Goal: Complete application form: Complete application form

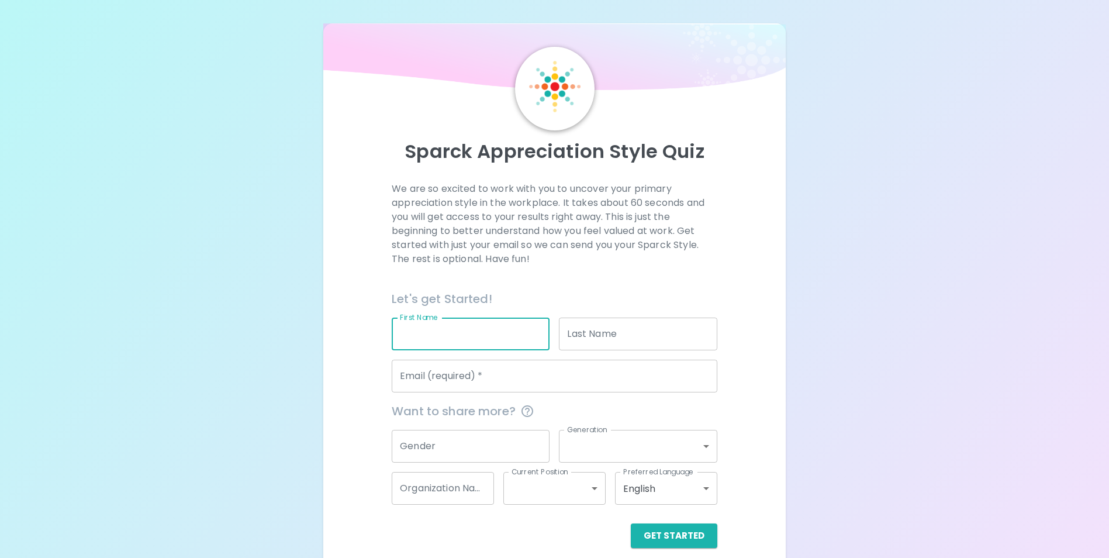
click at [444, 331] on input "First Name" at bounding box center [471, 333] width 158 height 33
type input "[PERSON_NAME]"
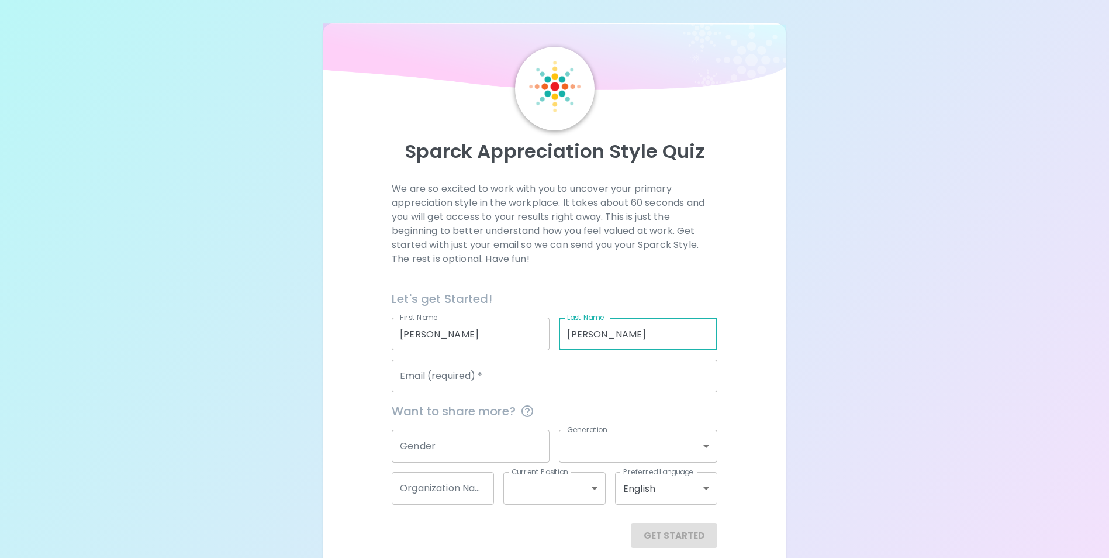
type input "[PERSON_NAME]"
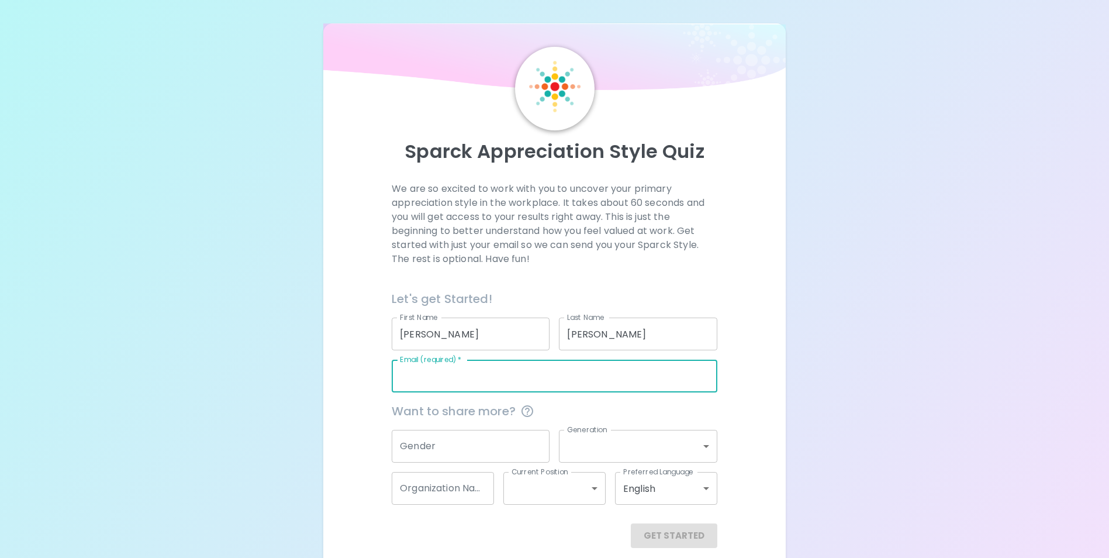
click at [465, 377] on input "Email (required)   *" at bounding box center [555, 375] width 326 height 33
type input "[PERSON_NAME][EMAIL_ADDRESS][PERSON_NAME][DOMAIN_NAME]"
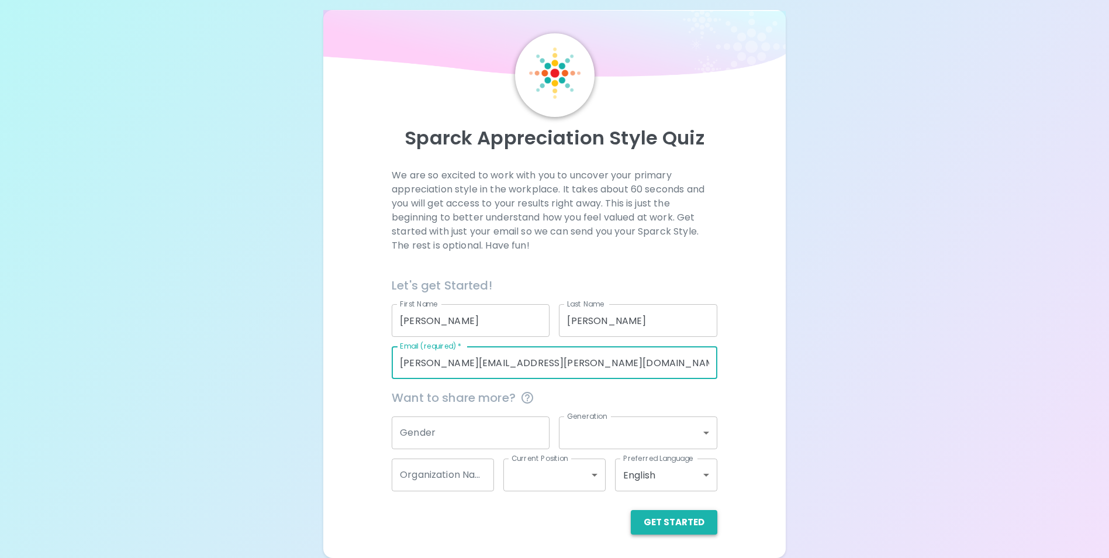
click at [692, 527] on button "Get Started" at bounding box center [674, 522] width 87 height 25
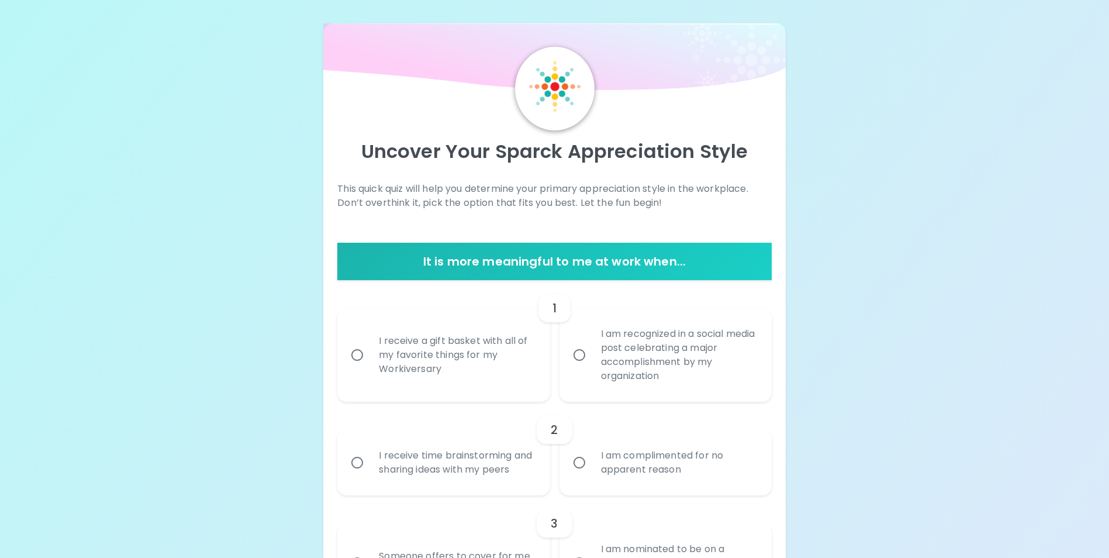
scroll to position [58, 0]
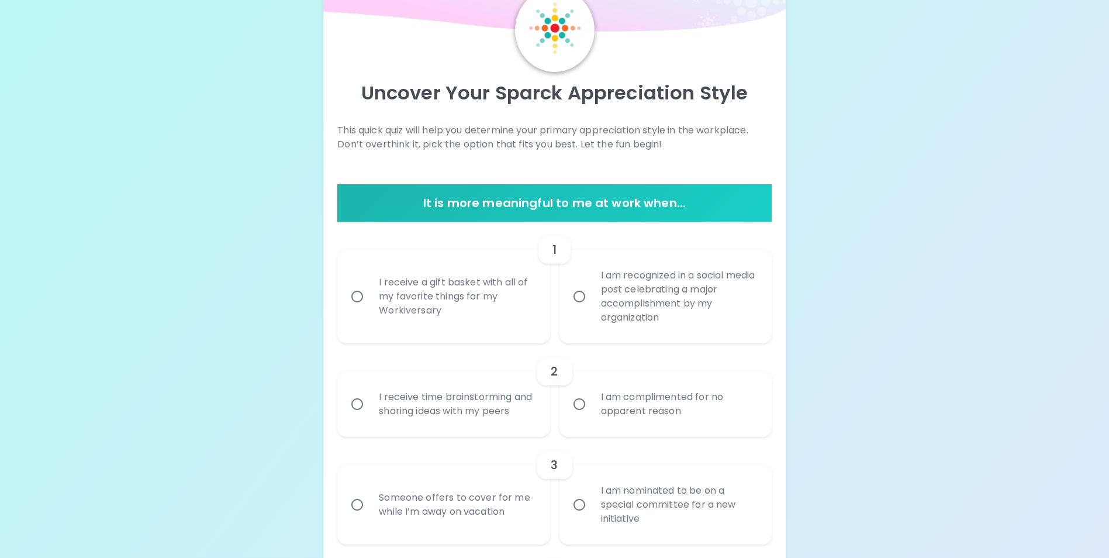
click at [358, 407] on input "I receive time brainstorming and sharing ideas with my peers" at bounding box center [357, 404] width 25 height 25
radio input "true"
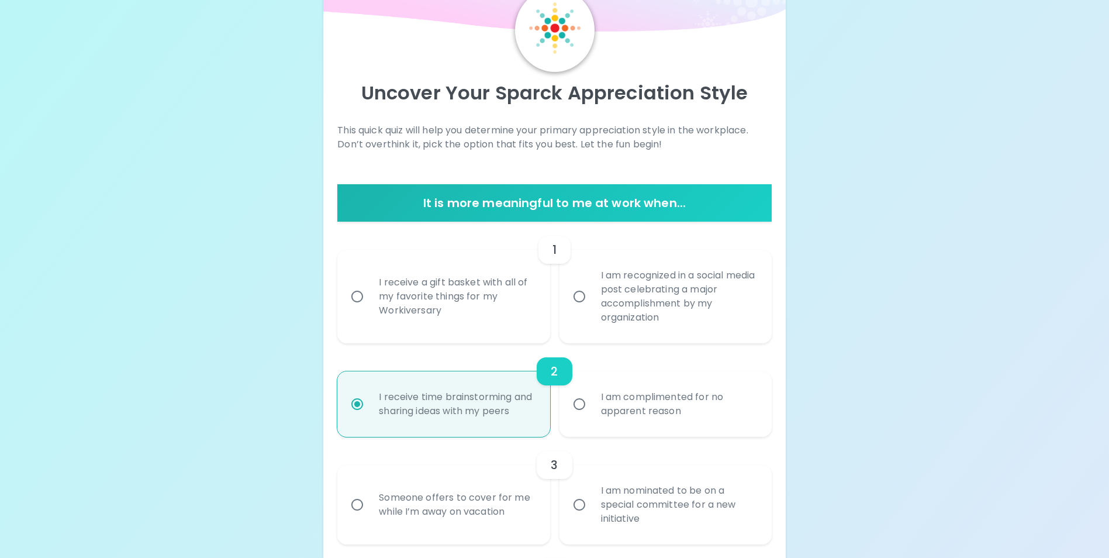
scroll to position [152, 0]
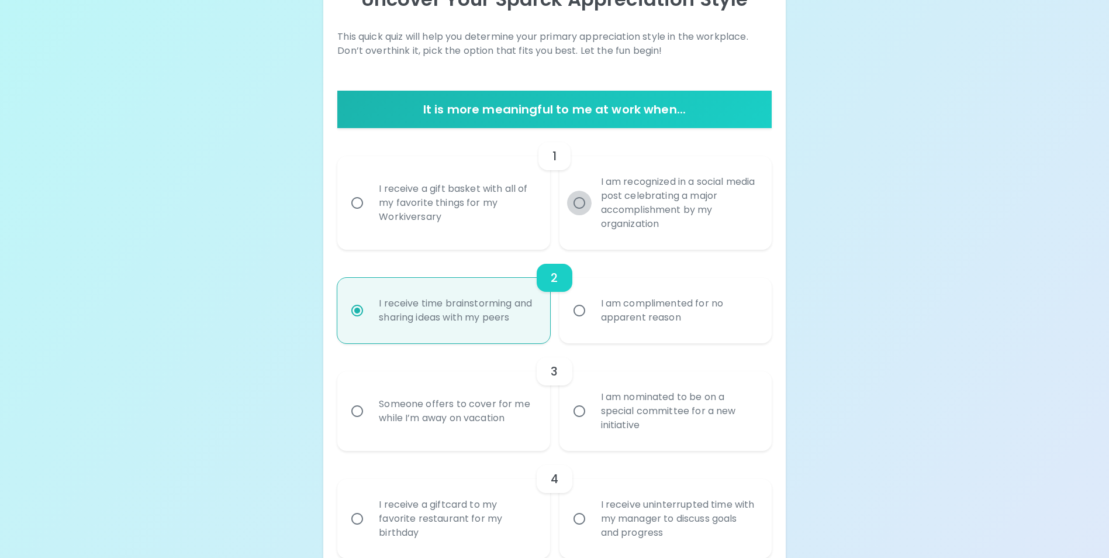
click at [579, 202] on input "I am recognized in a social media post celebrating a major accomplishment by my…" at bounding box center [579, 203] width 25 height 25
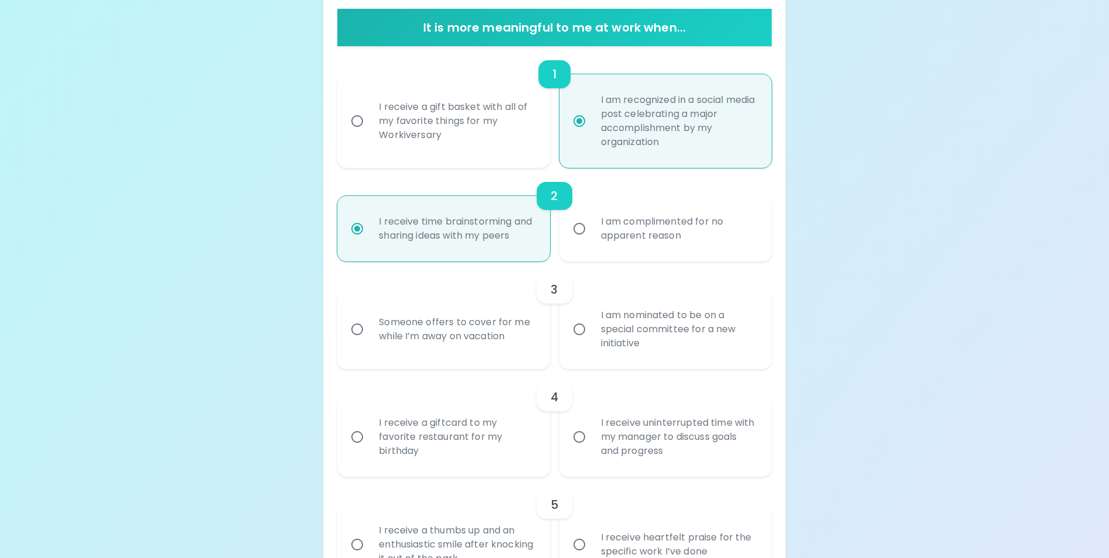
scroll to position [292, 0]
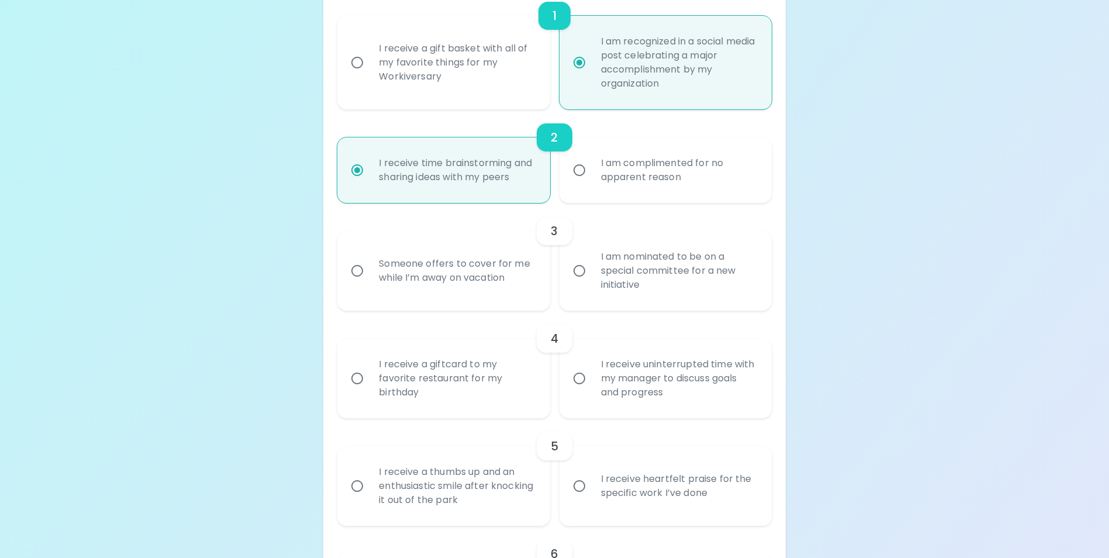
radio input "true"
click at [358, 390] on input "I receive a giftcard to my favorite restaurant for my birthday" at bounding box center [357, 378] width 25 height 25
radio input "true"
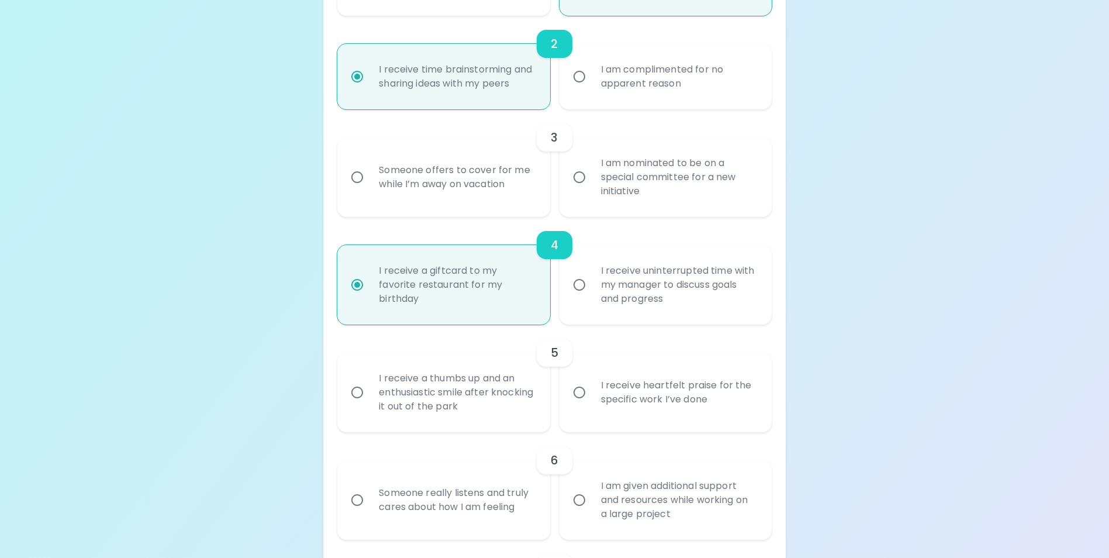
radio input "true"
click at [581, 404] on input "I receive heartfelt praise for the specific work I’ve done" at bounding box center [579, 392] width 25 height 25
radio input "false"
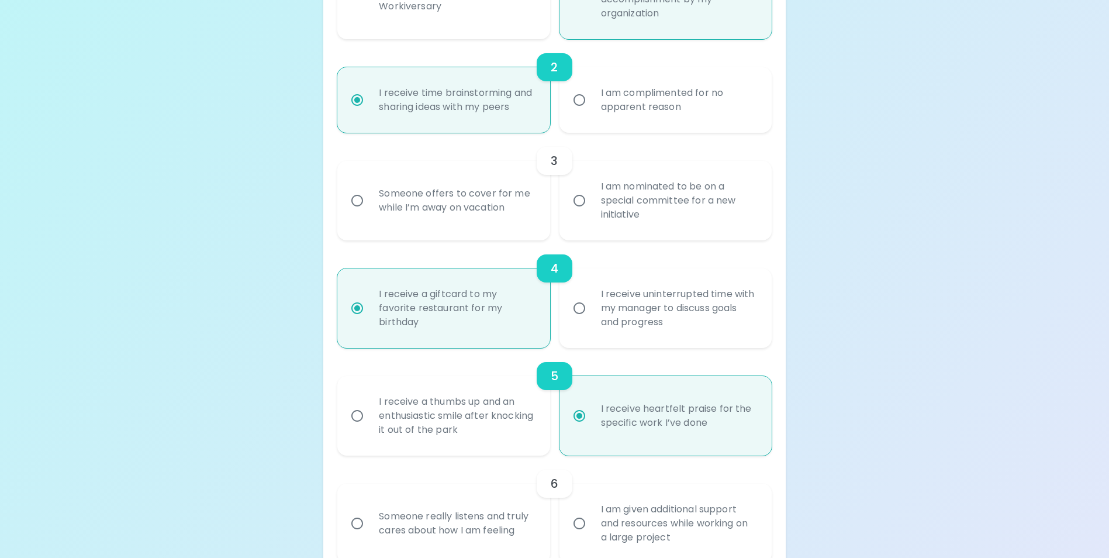
scroll to position [479, 0]
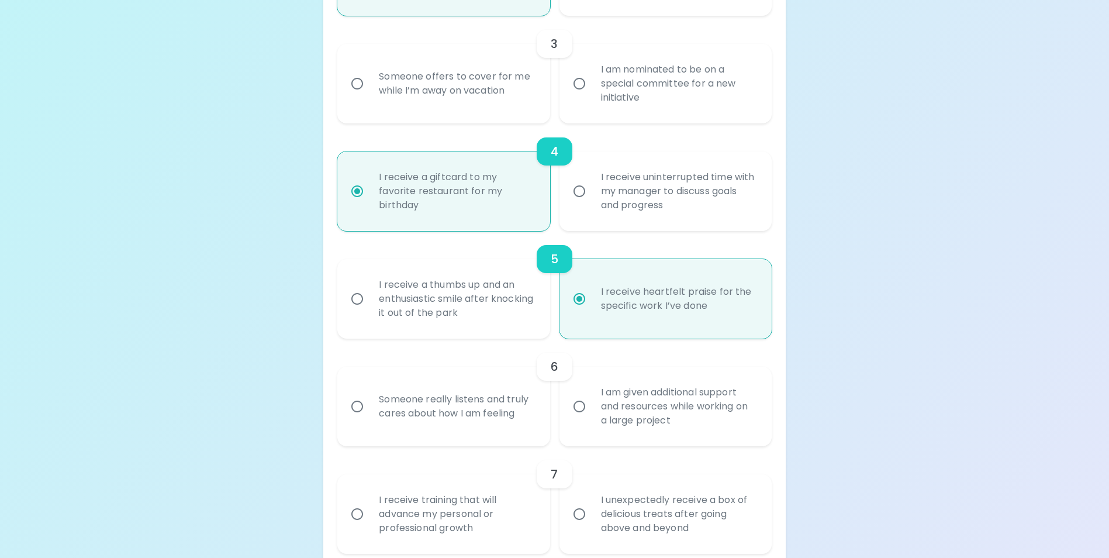
radio input "true"
click at [358, 416] on input "Someone really listens and truly cares about how I am feeling" at bounding box center [357, 406] width 25 height 25
radio input "false"
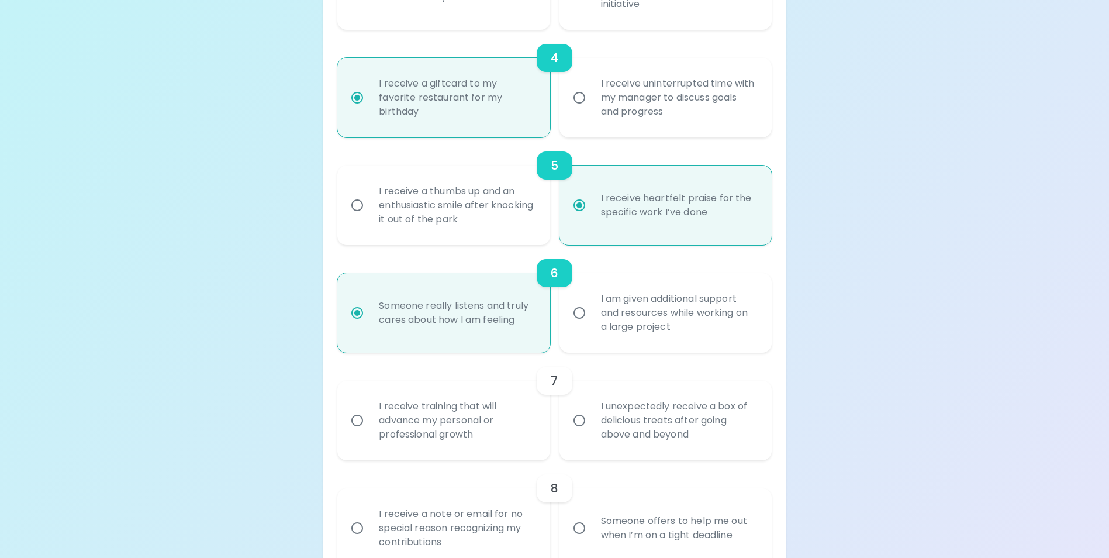
scroll to position [631, 0]
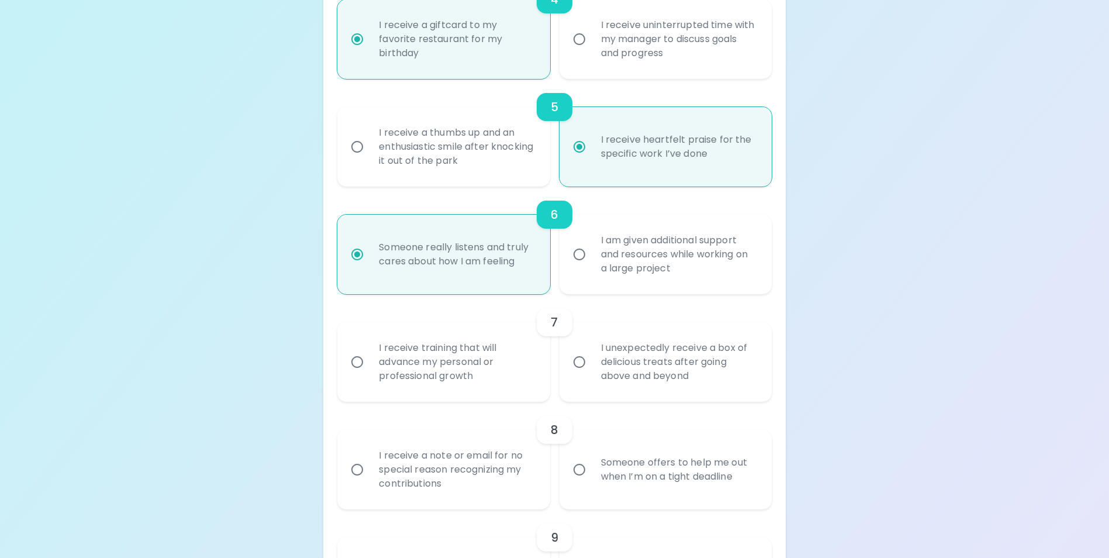
radio input "true"
click at [358, 374] on input "I receive training that will advance my personal or professional growth" at bounding box center [357, 362] width 25 height 25
radio input "false"
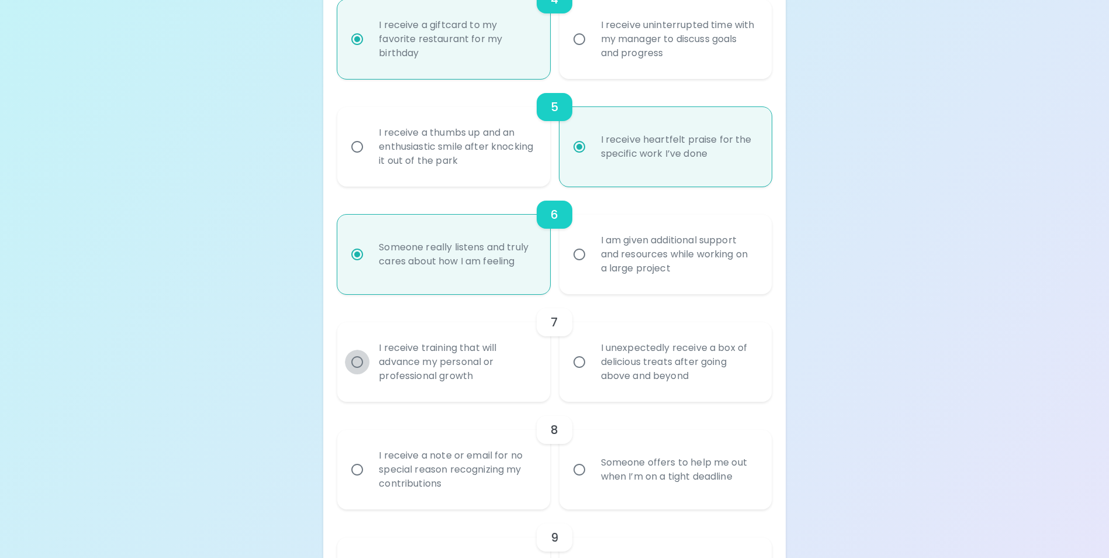
radio input "false"
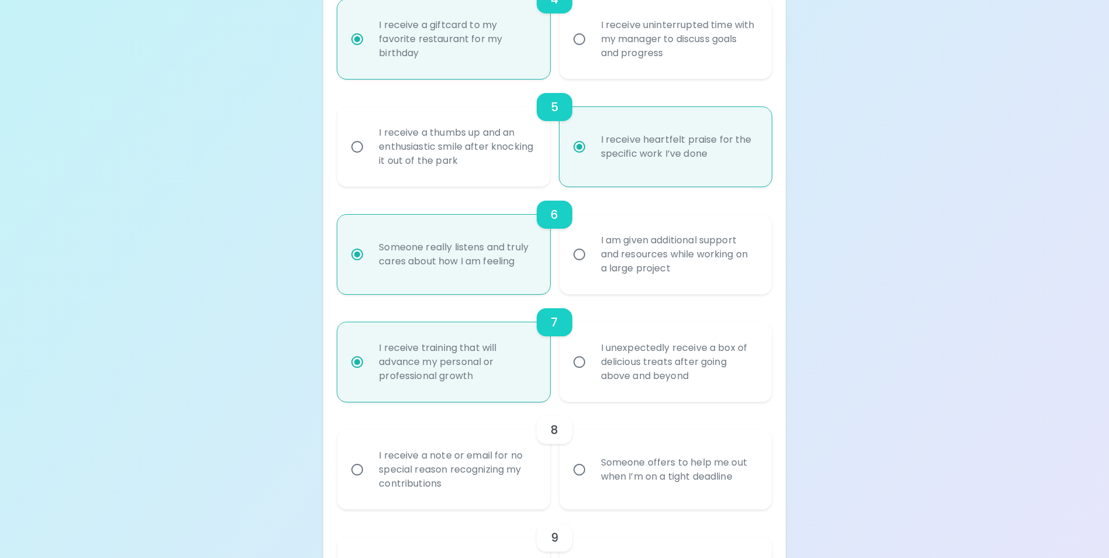
scroll to position [725, 0]
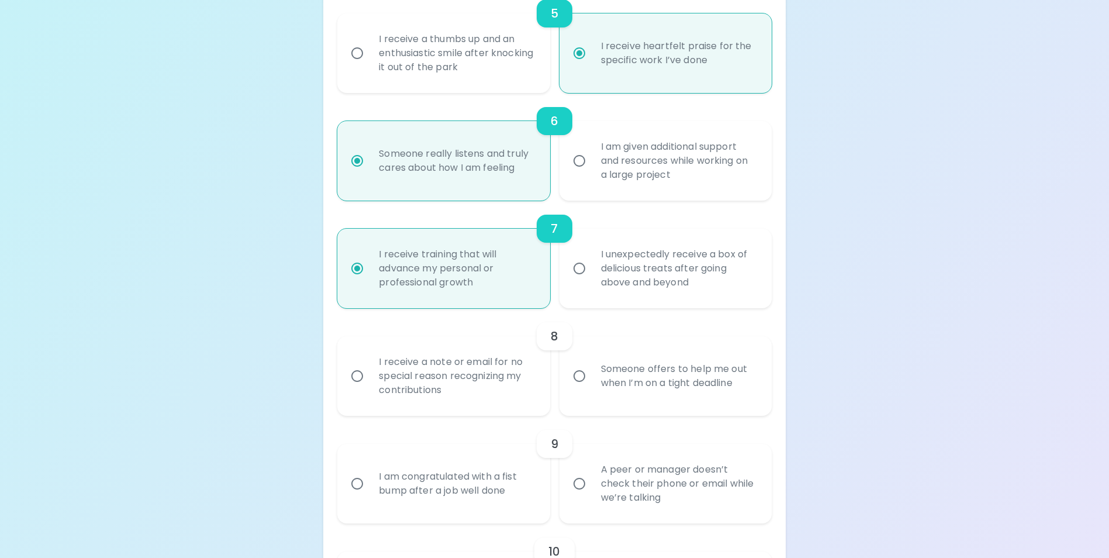
radio input "true"
click at [352, 388] on input "I receive a note or email for no special reason recognizing my contributions" at bounding box center [357, 376] width 25 height 25
radio input "false"
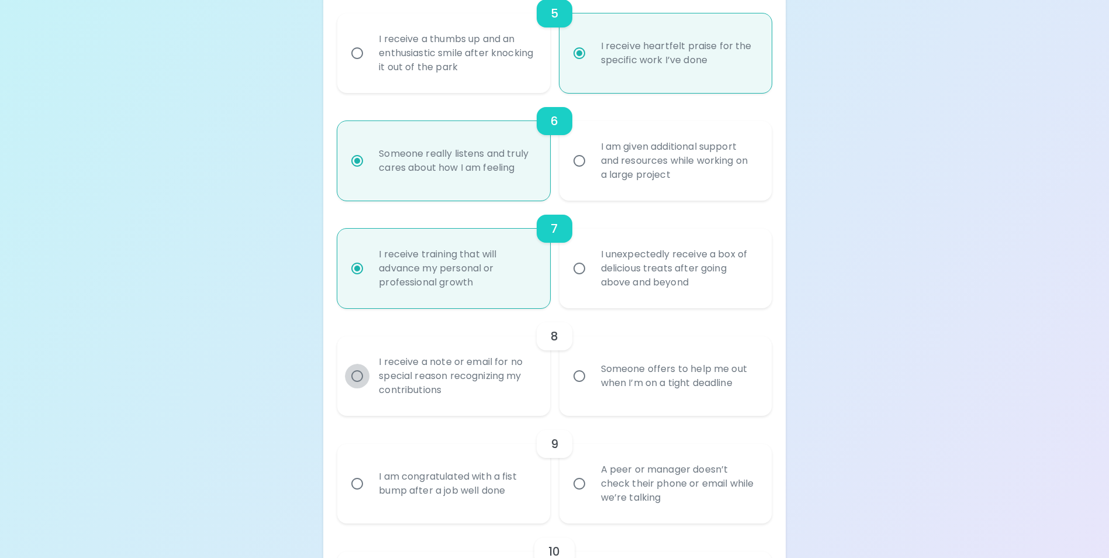
radio input "false"
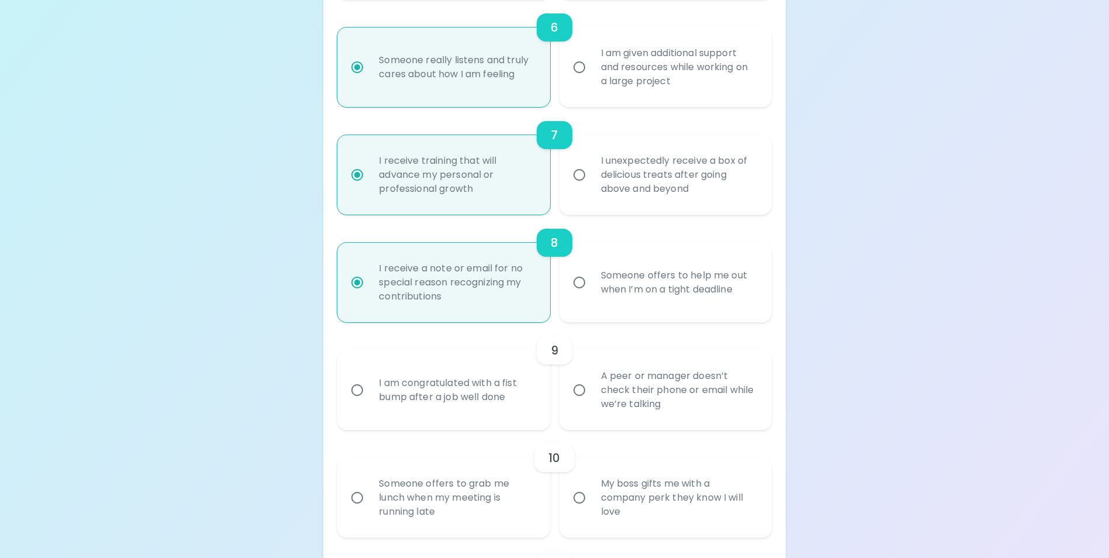
scroll to position [877, 0]
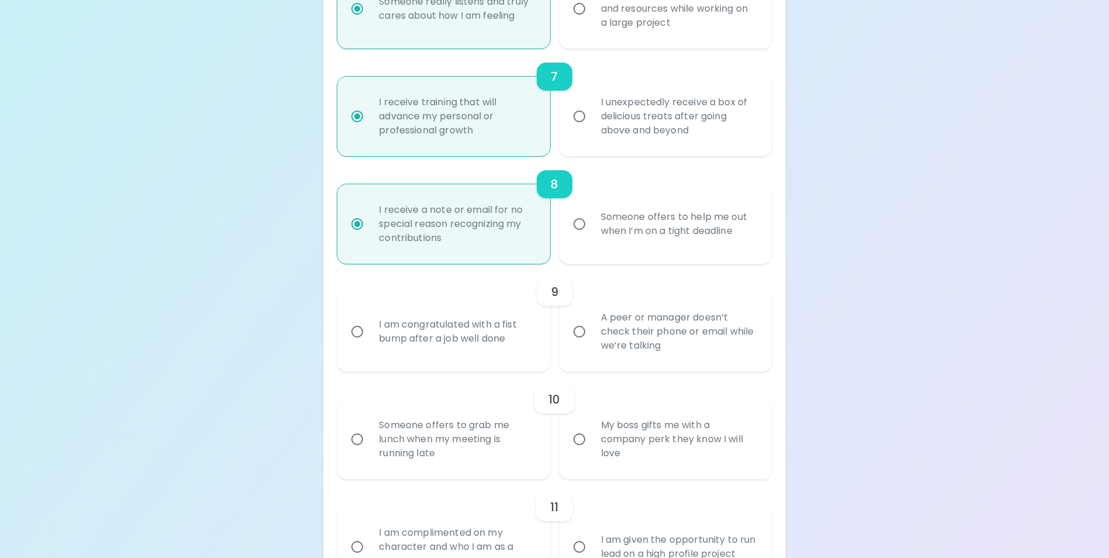
radio input "true"
click at [359, 344] on input "I am congratulated with a fist bump after a job well done" at bounding box center [357, 331] width 25 height 25
radio input "false"
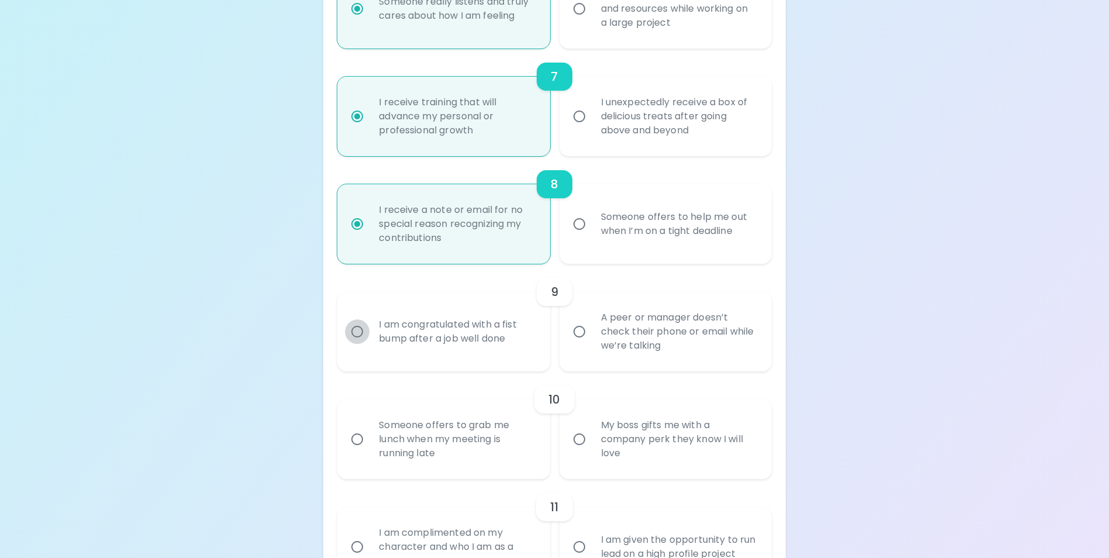
radio input "false"
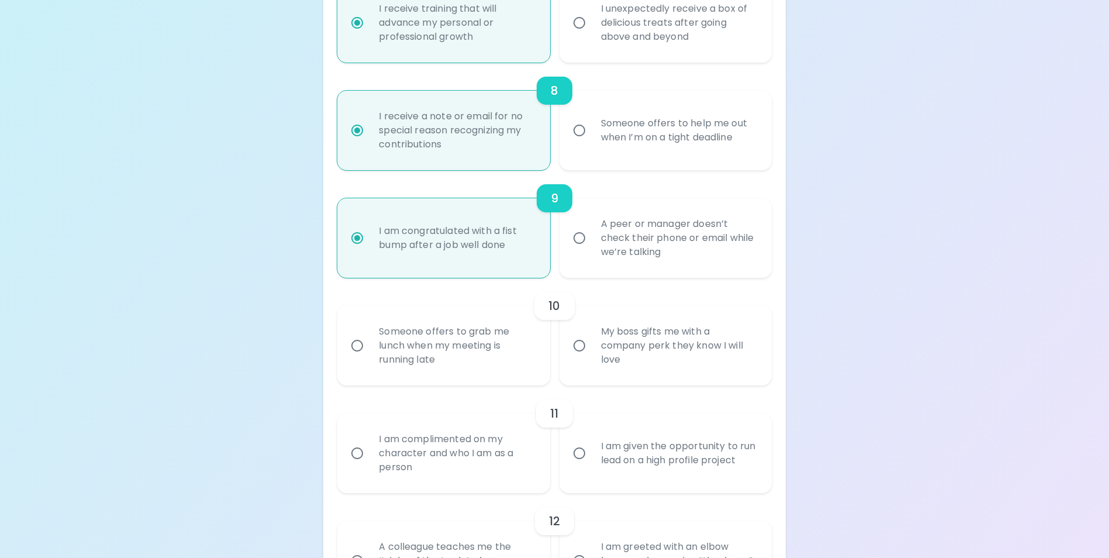
radio input "true"
click at [361, 358] on input "Someone offers to grab me lunch when my meeting is running late" at bounding box center [357, 345] width 25 height 25
radio input "false"
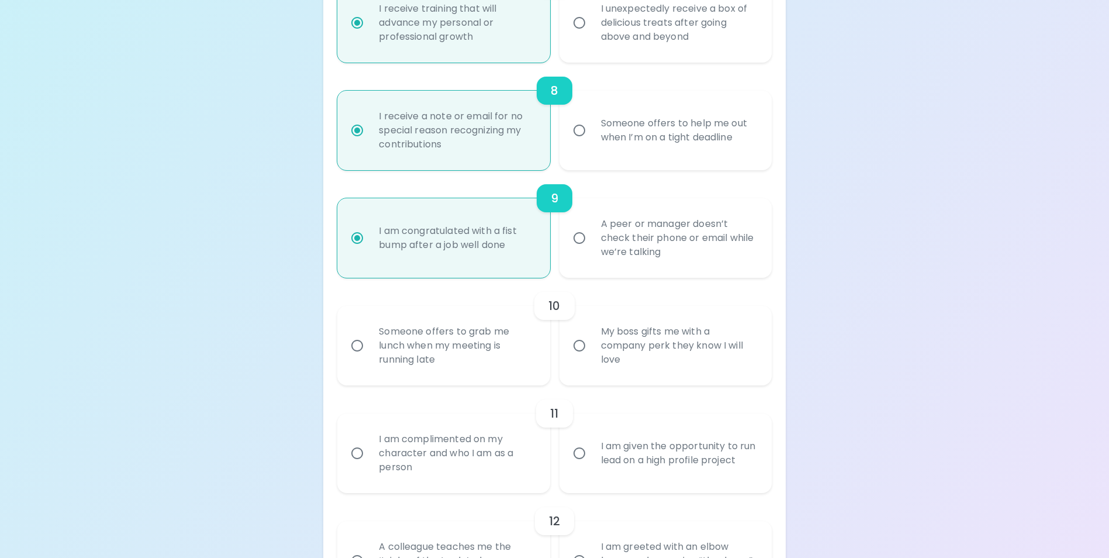
radio input "false"
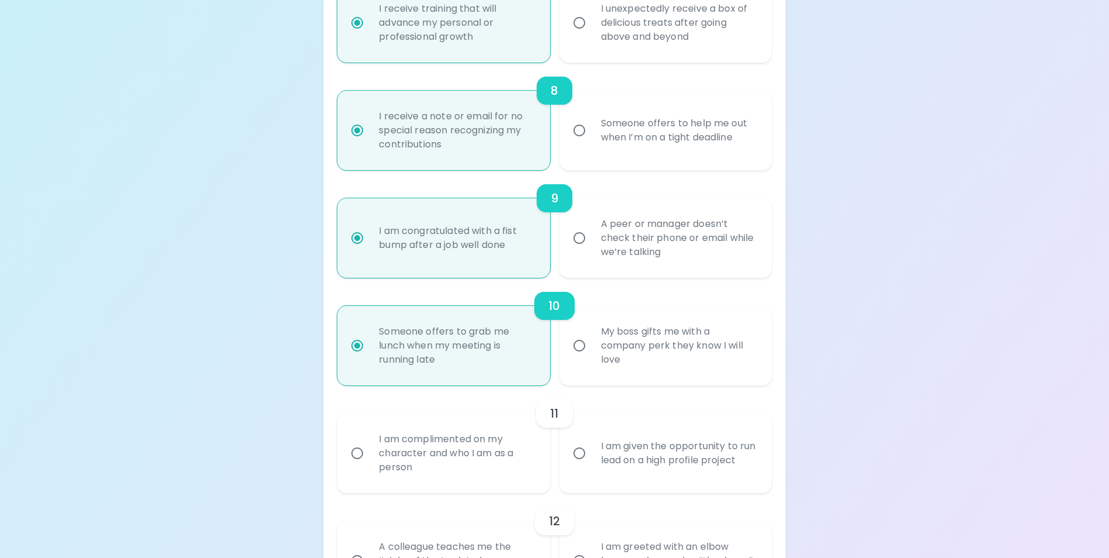
scroll to position [1064, 0]
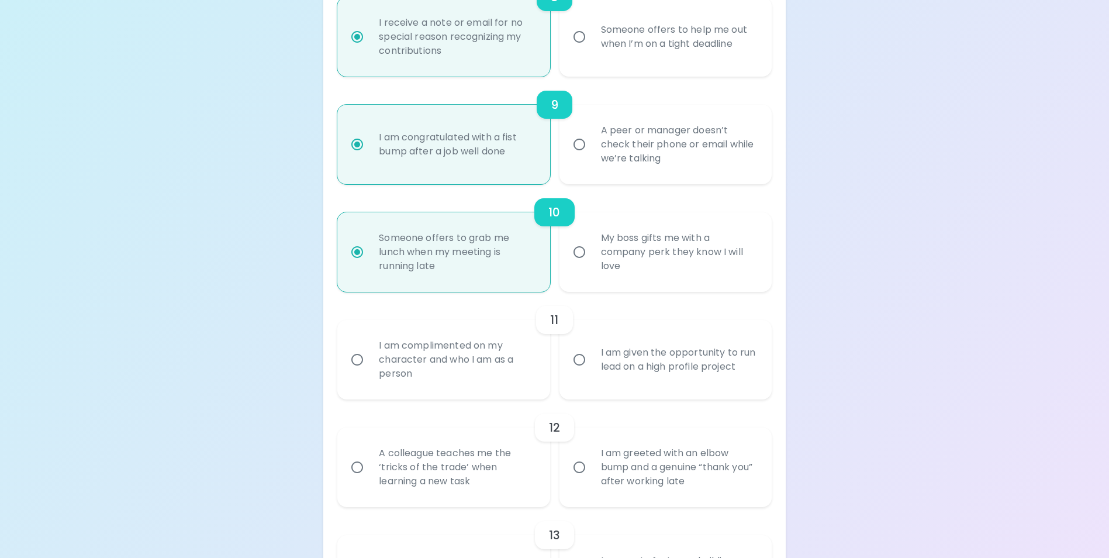
radio input "true"
click at [359, 372] on input "I am complimented on my character and who I am as a person" at bounding box center [357, 359] width 25 height 25
radio input "false"
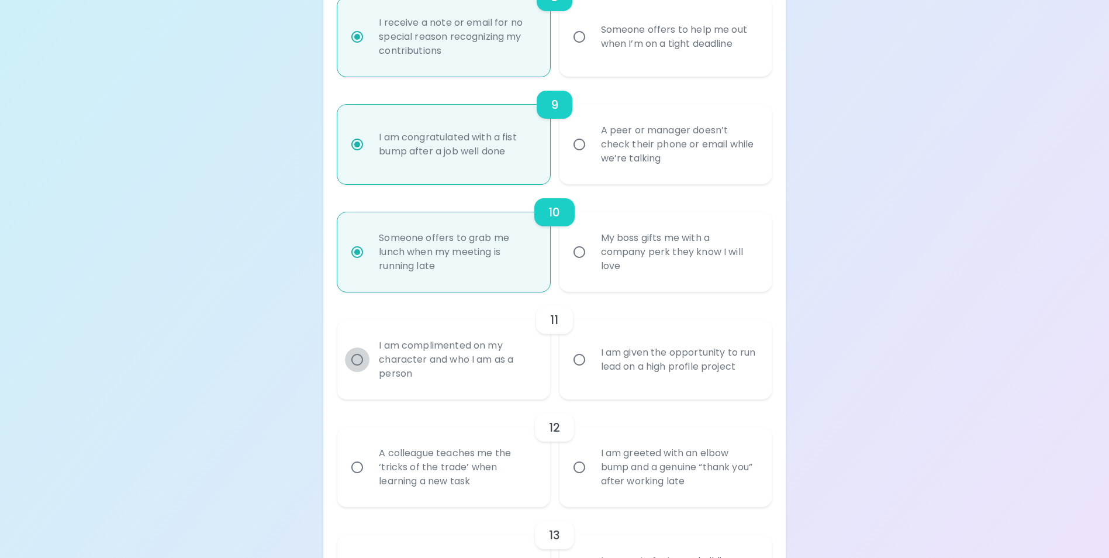
radio input "false"
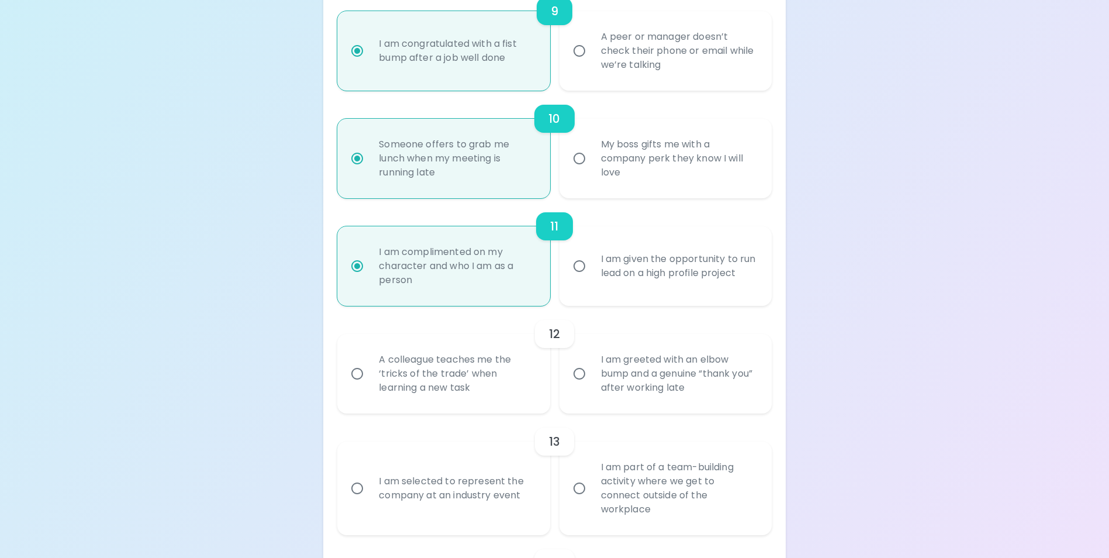
scroll to position [1216, 0]
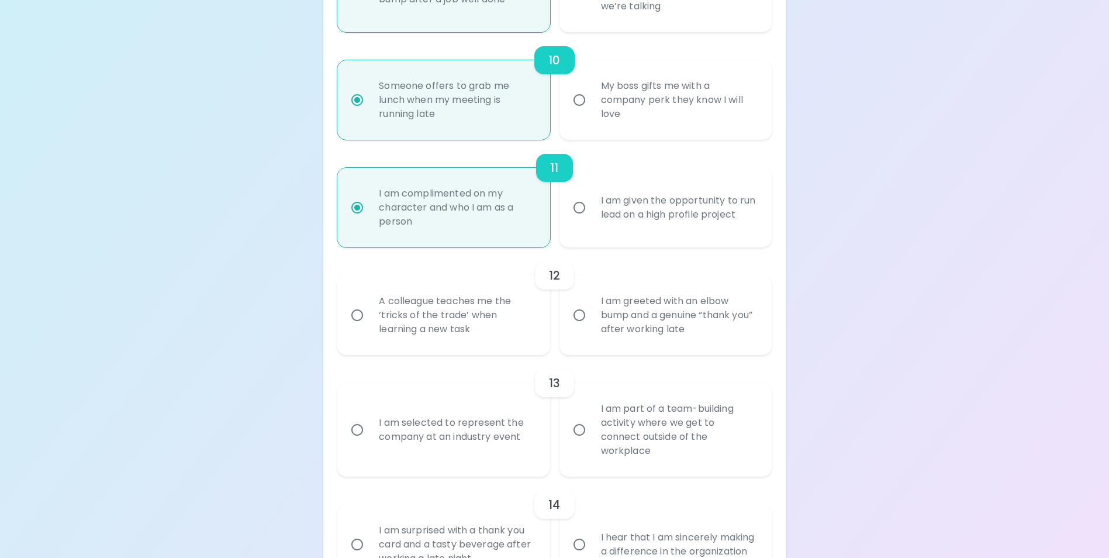
radio input "true"
click at [356, 327] on input "A colleague teaches me the ‘tricks of the trade’ when learning a new task" at bounding box center [357, 315] width 25 height 25
radio input "false"
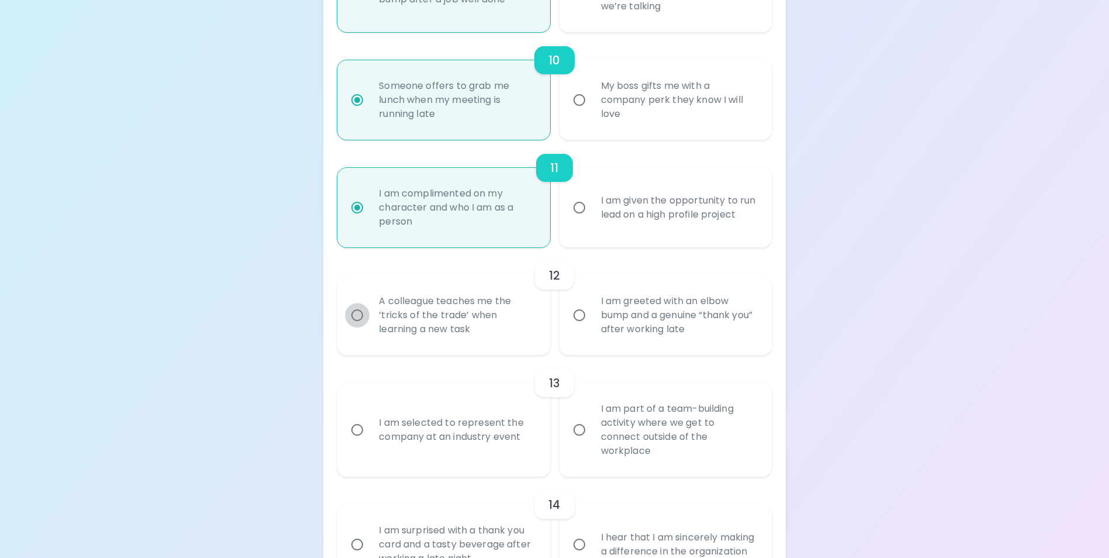
radio input "false"
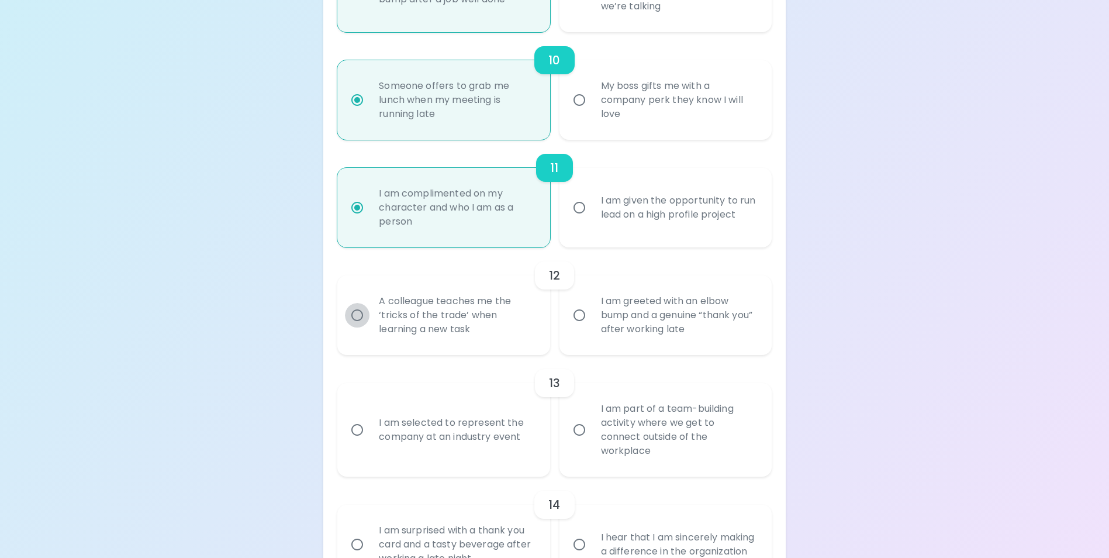
radio input "false"
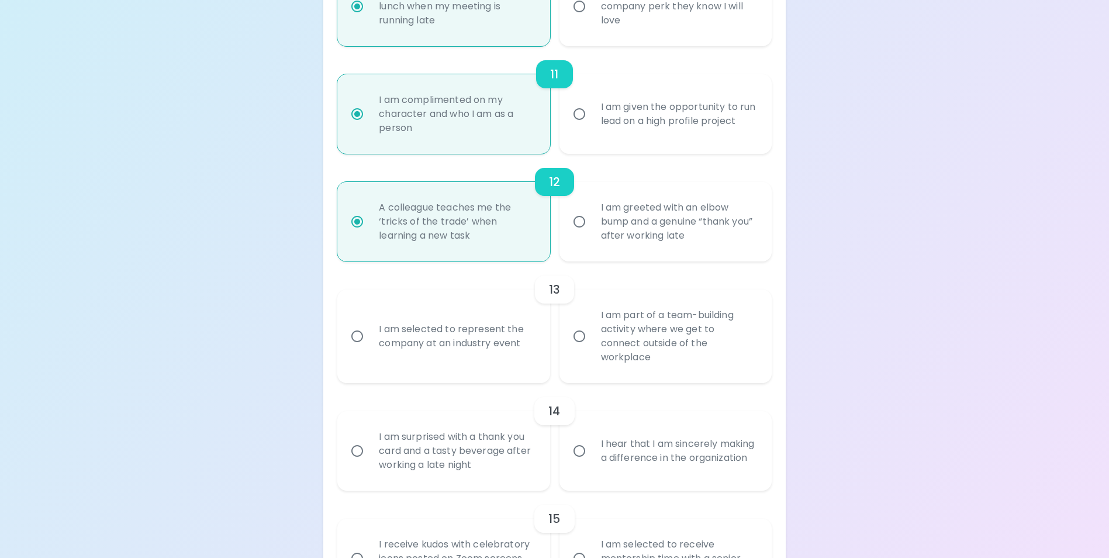
scroll to position [1368, 0]
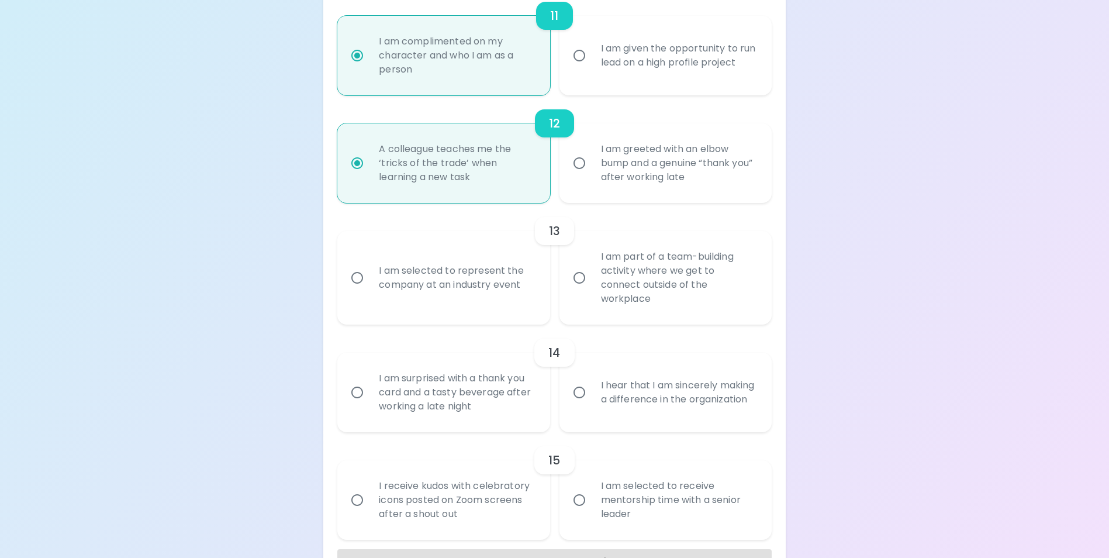
radio input "true"
click at [582, 392] on input "I hear that I am sincerely making a difference in the organization" at bounding box center [579, 392] width 25 height 25
radio input "false"
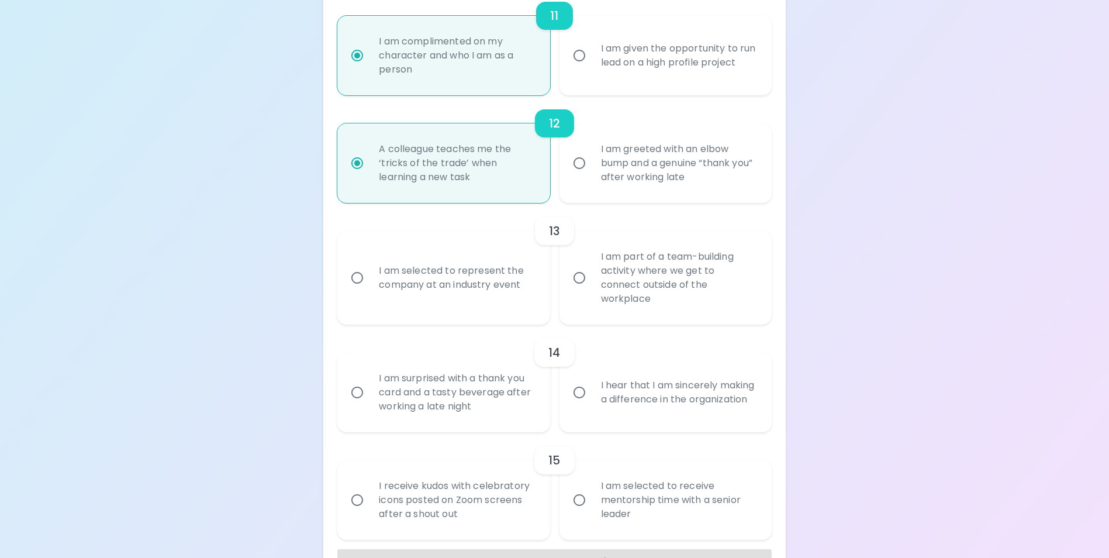
radio input "false"
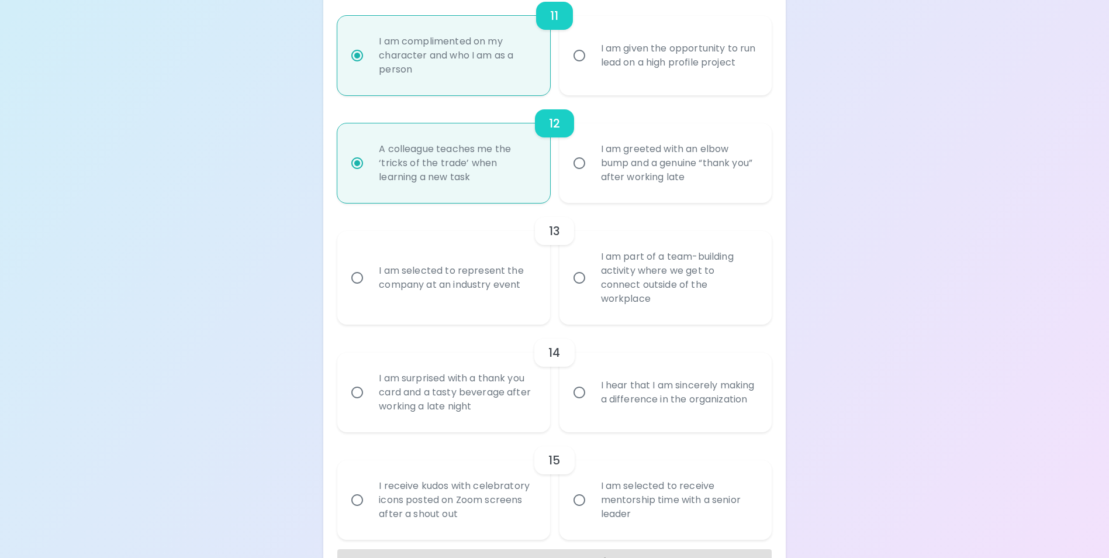
radio input "false"
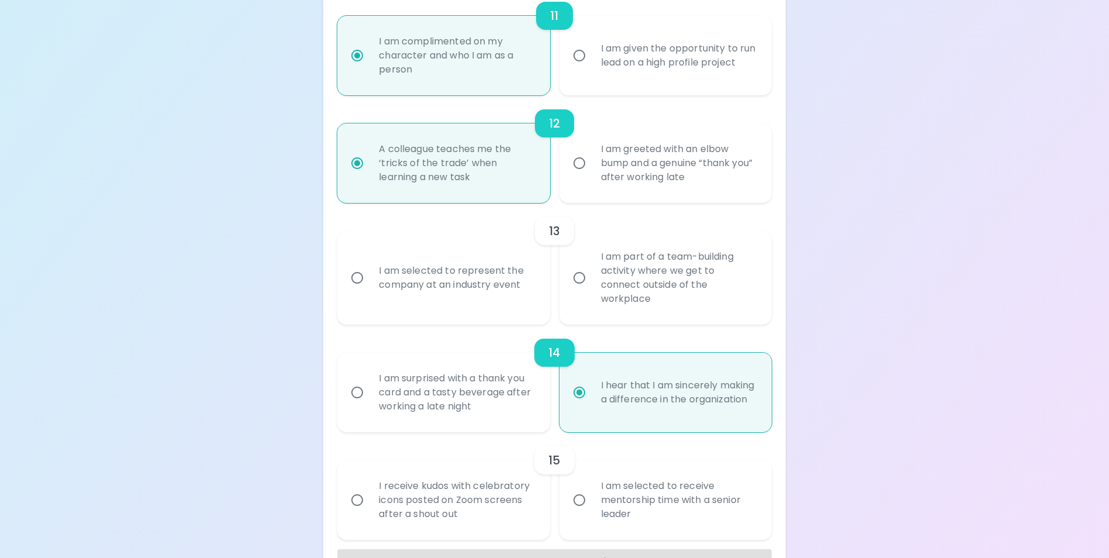
scroll to position [1407, 0]
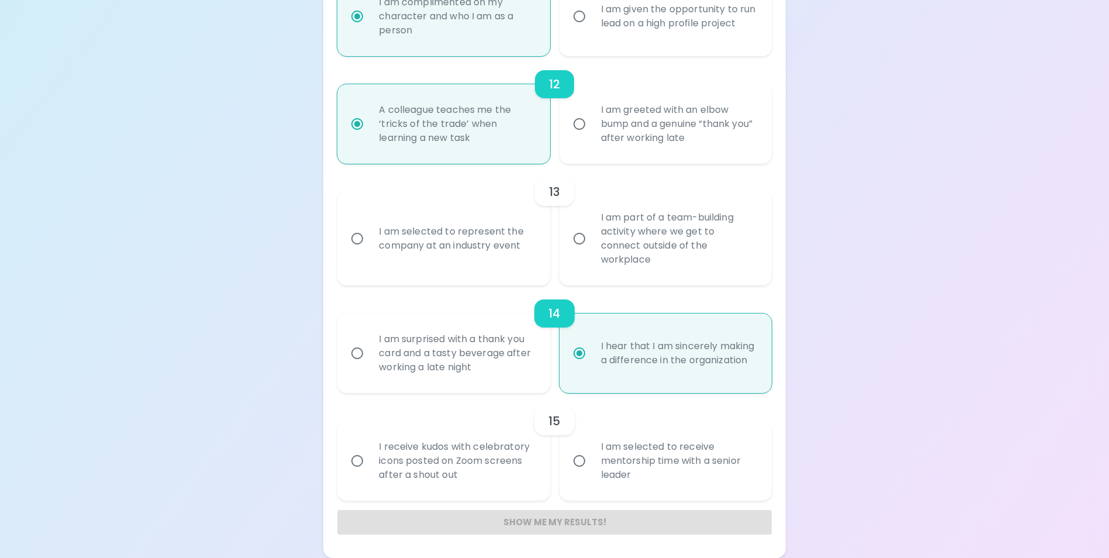
radio input "true"
click at [583, 461] on input "I am selected to receive mentorship time with a senior leader" at bounding box center [579, 460] width 25 height 25
radio input "false"
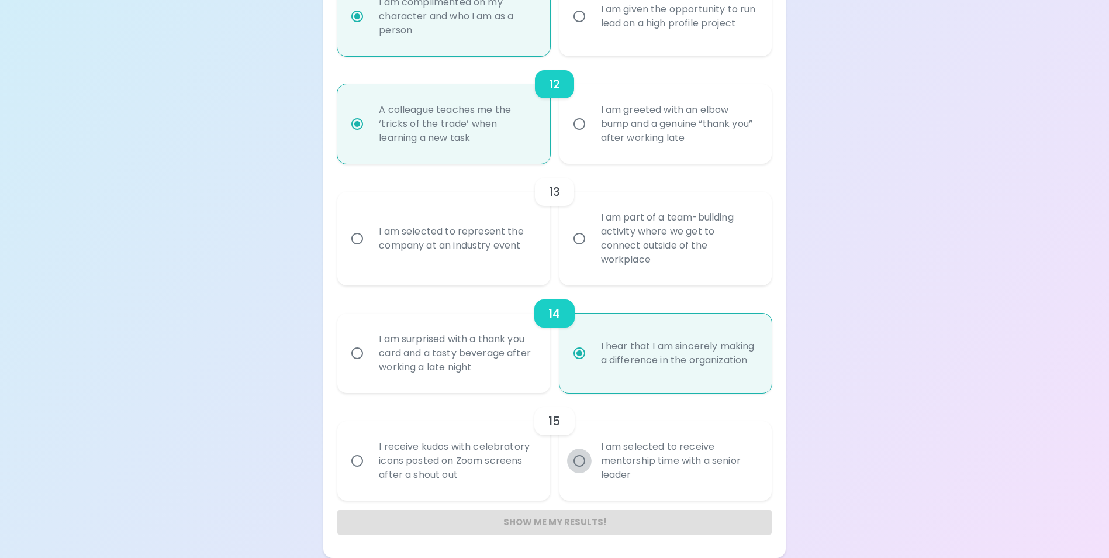
radio input "false"
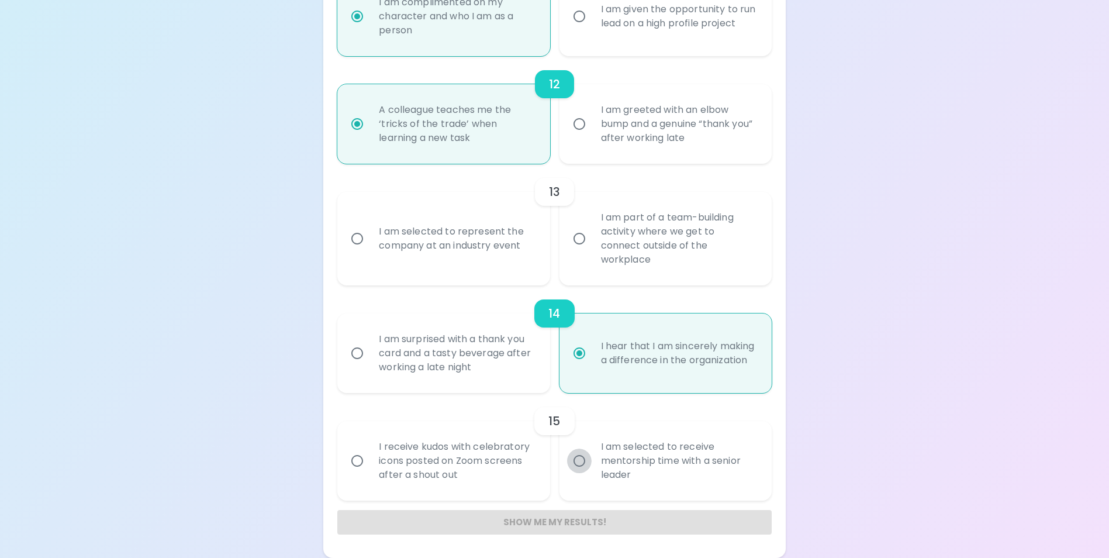
radio input "false"
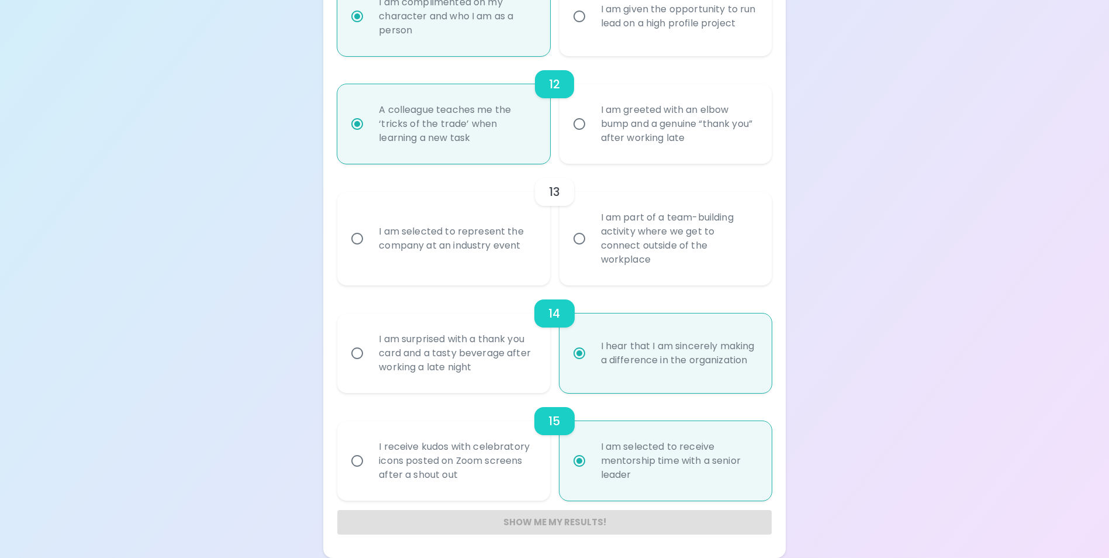
radio input "true"
click at [579, 245] on input "I am part of a team-building activity where we get to connect outside of the wo…" at bounding box center [579, 238] width 25 height 25
radio input "false"
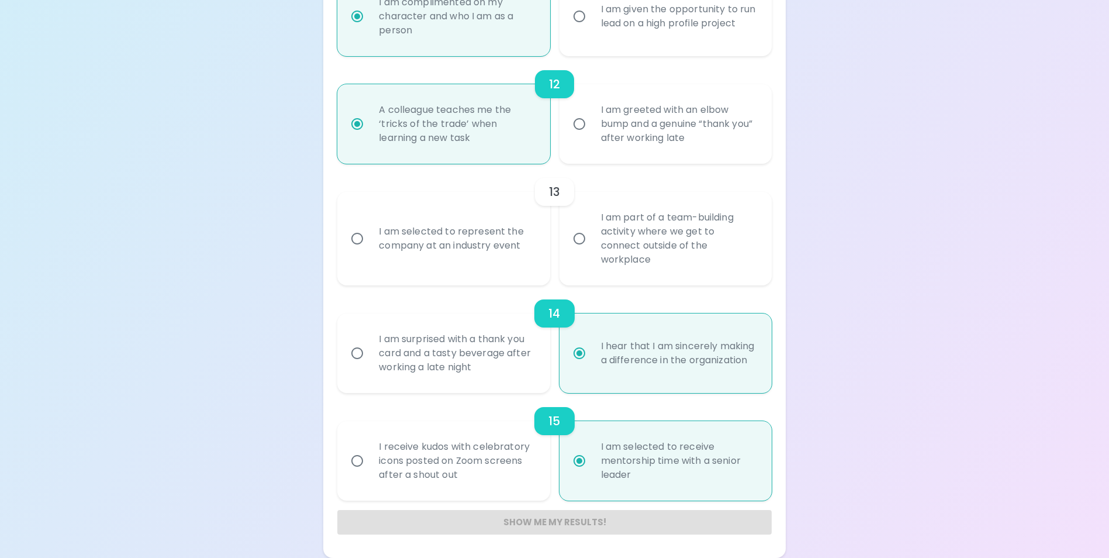
radio input "false"
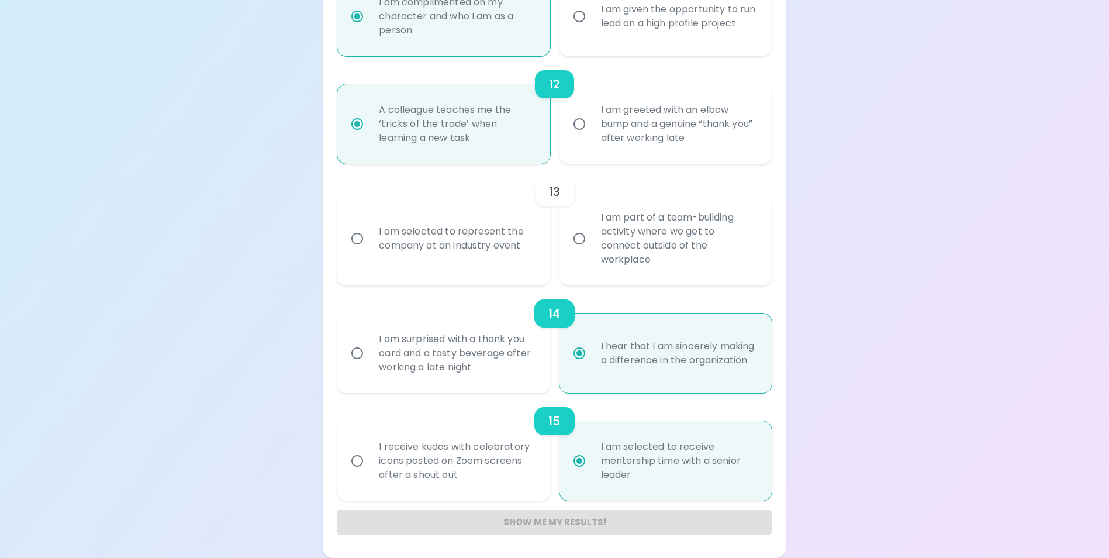
radio input "false"
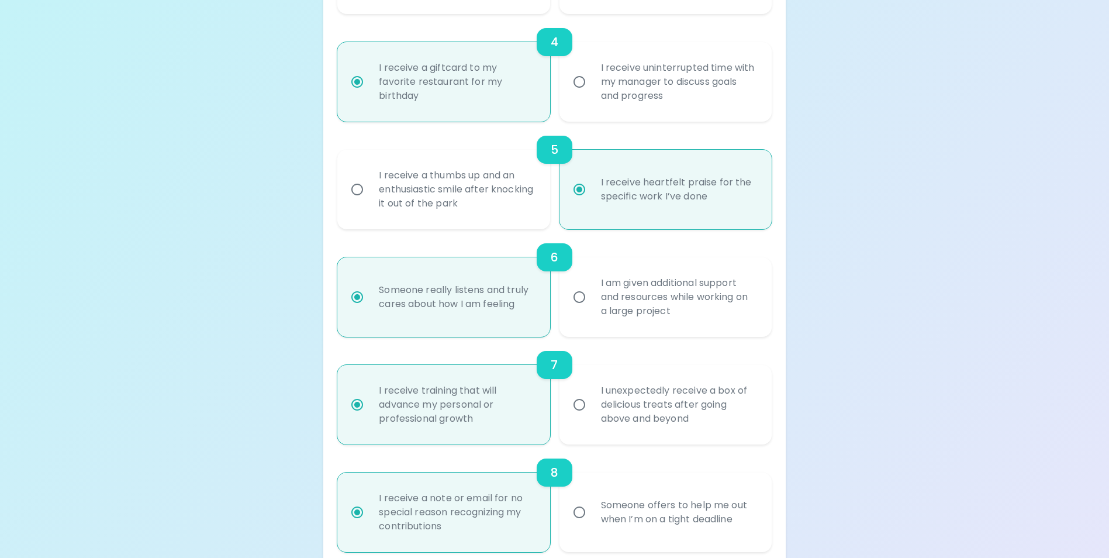
scroll to position [355, 0]
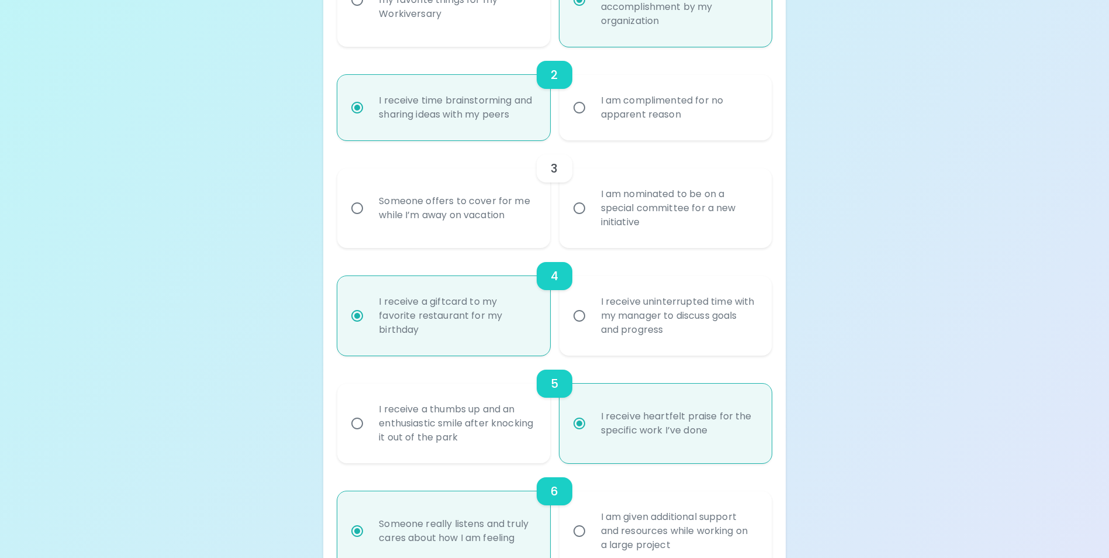
radio input "true"
click at [579, 220] on input "I am nominated to be on a special committee for a new initiative" at bounding box center [579, 208] width 25 height 25
radio input "false"
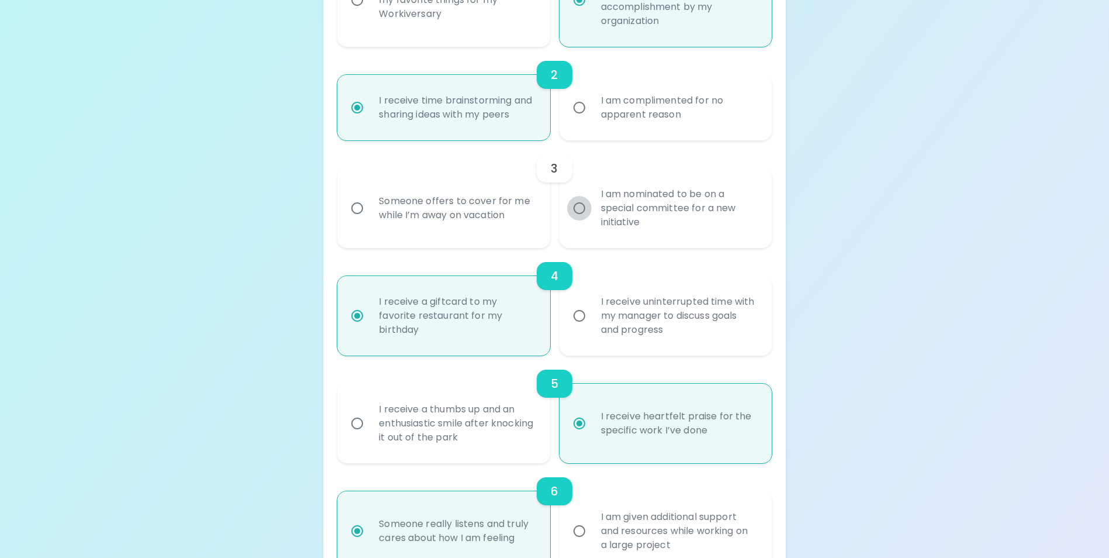
radio input "false"
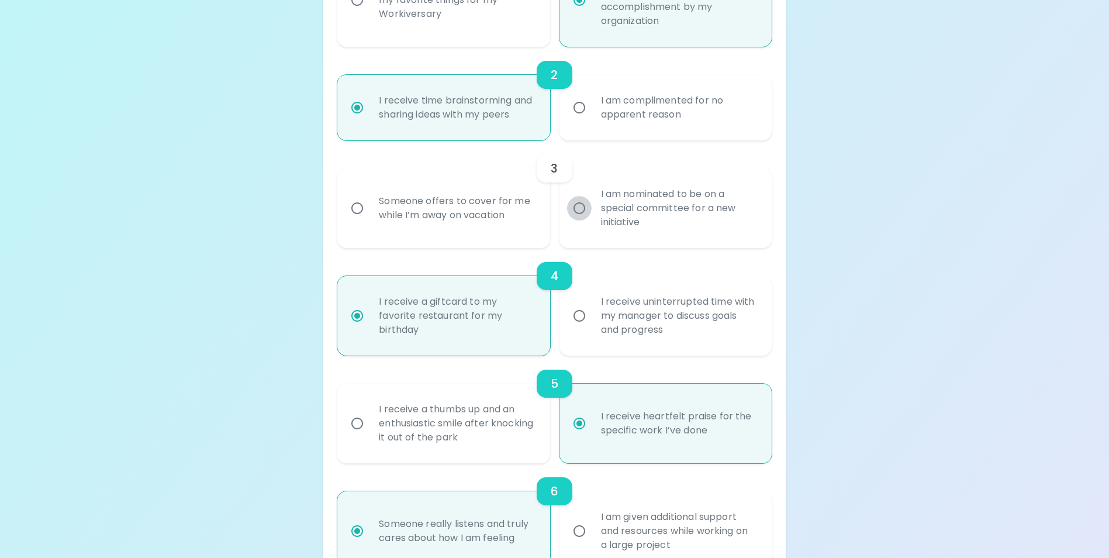
radio input "false"
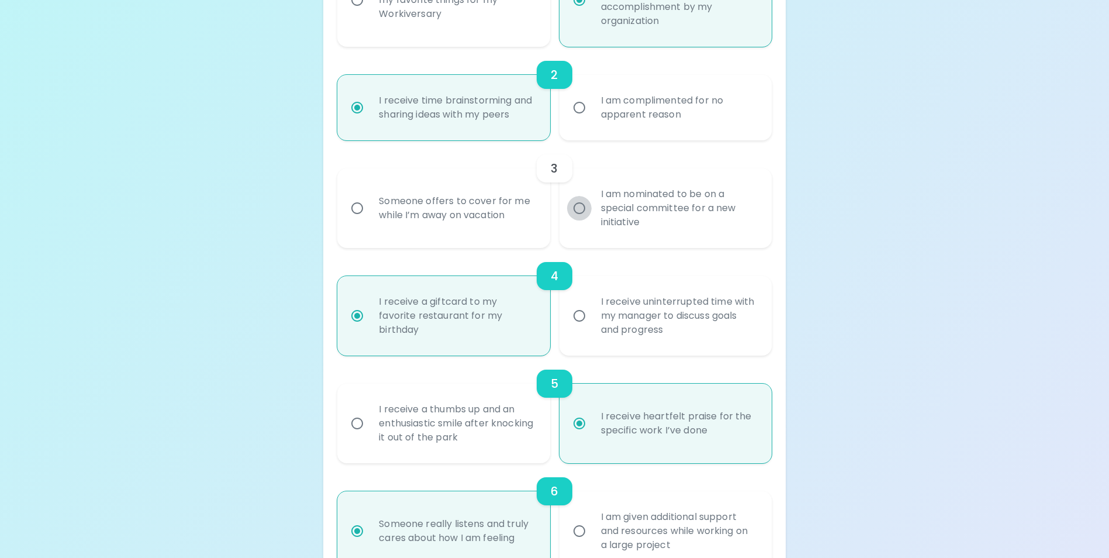
radio input "true"
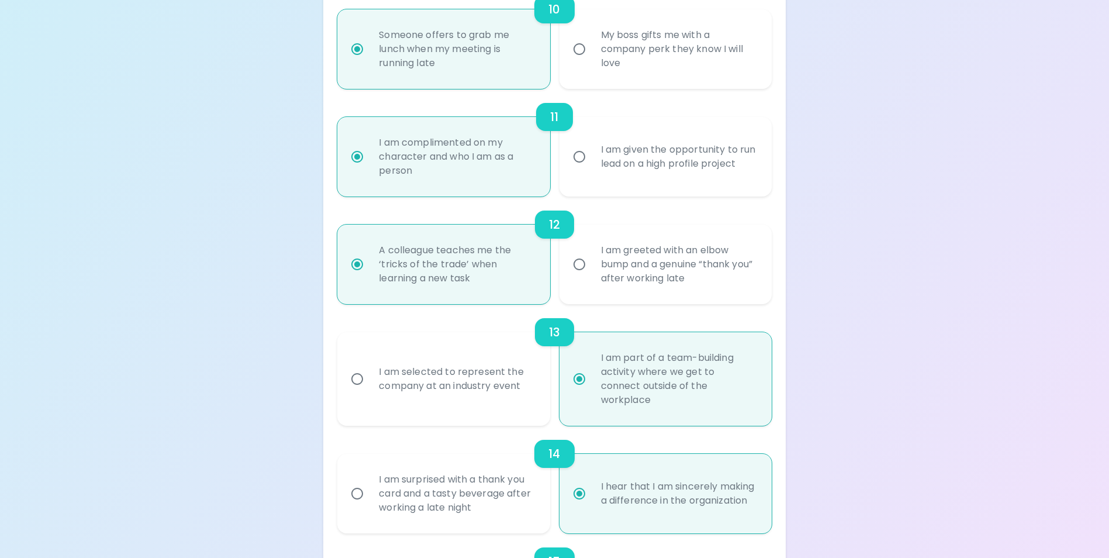
scroll to position [1407, 0]
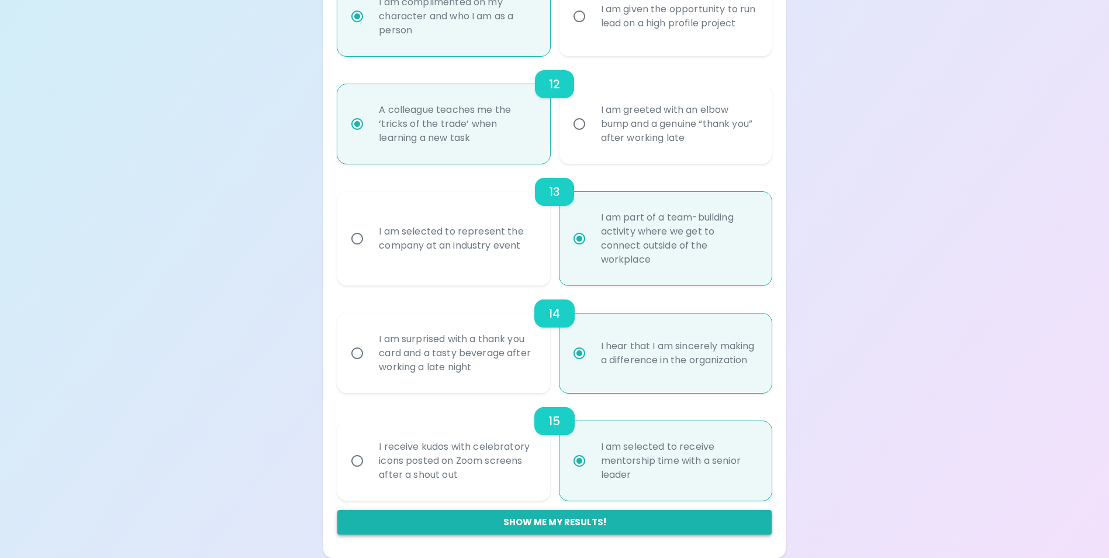
radio input "true"
click at [648, 521] on button "Show me my results!" at bounding box center [554, 522] width 434 height 25
radio input "false"
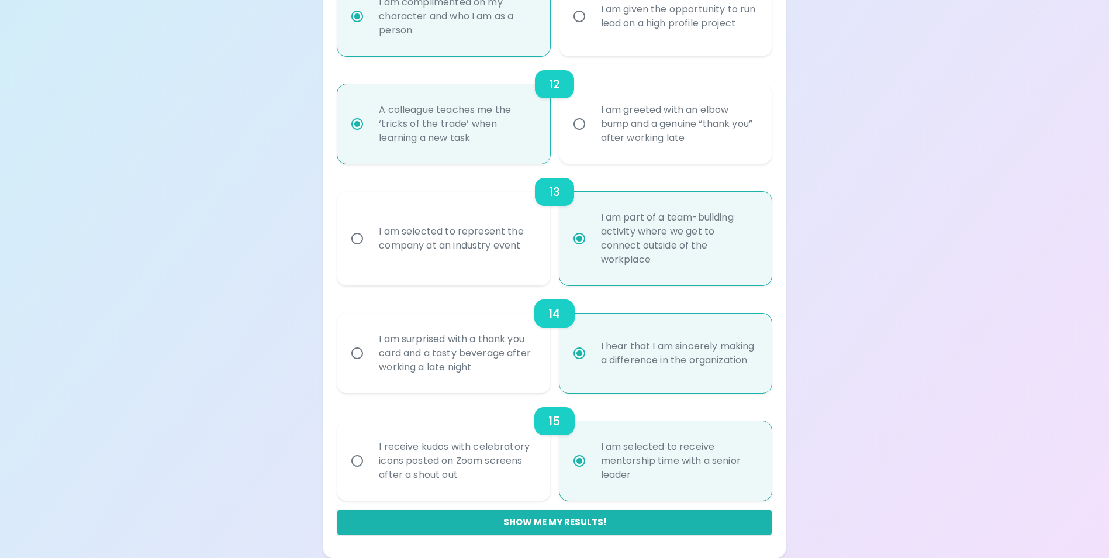
radio input "false"
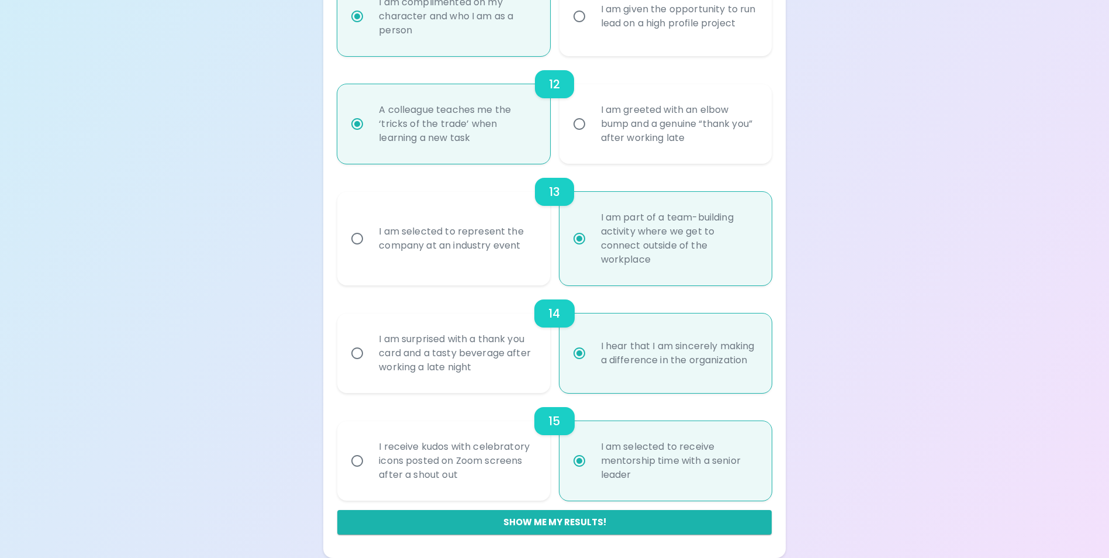
radio input "false"
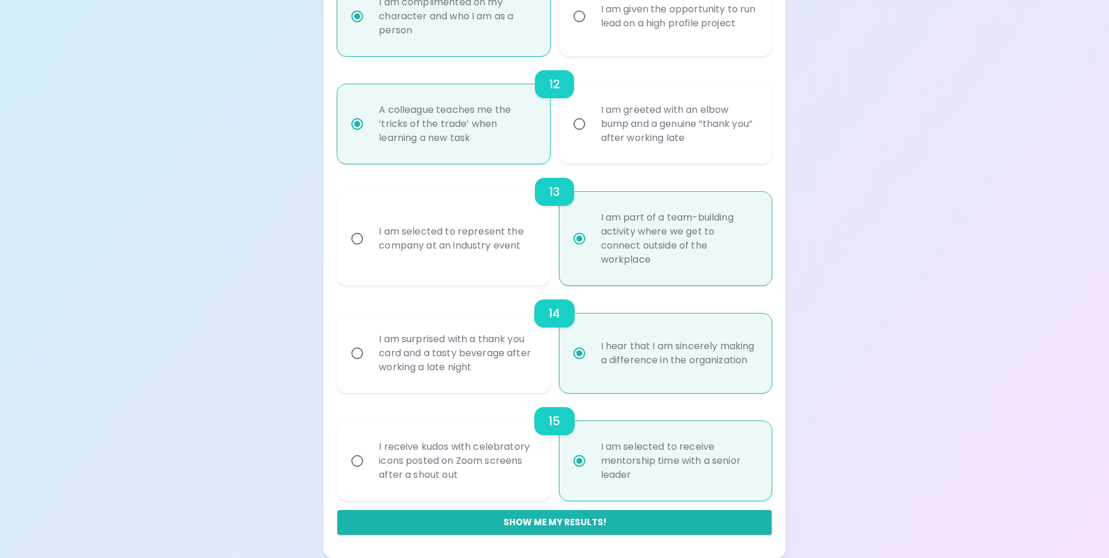
radio input "true"
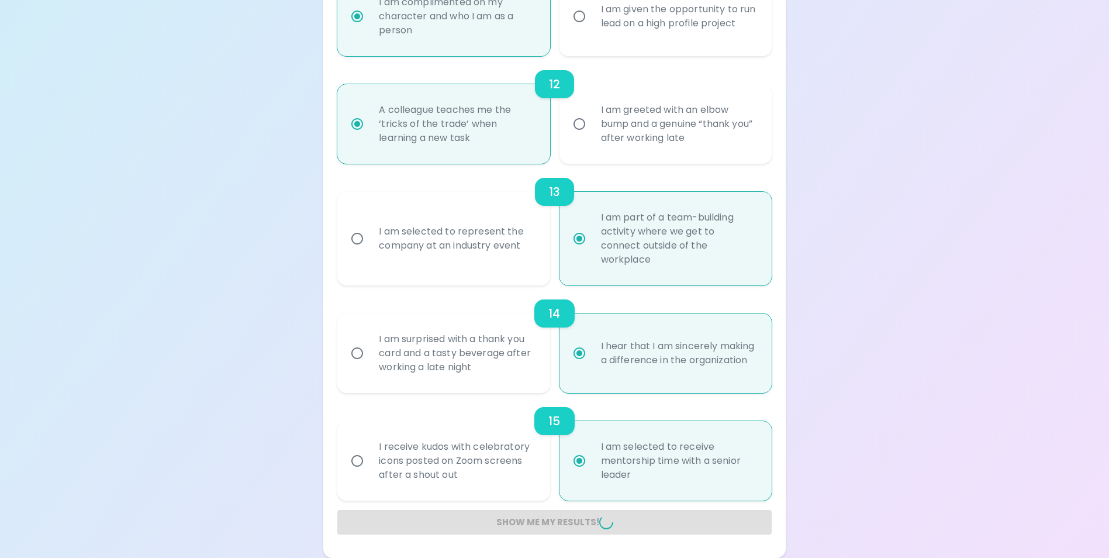
radio input "false"
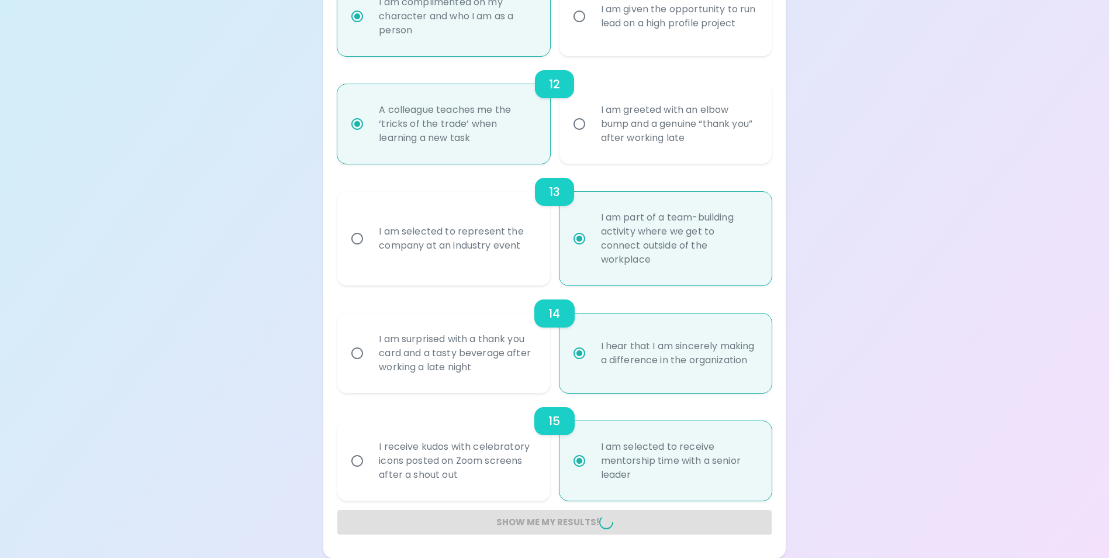
radio input "false"
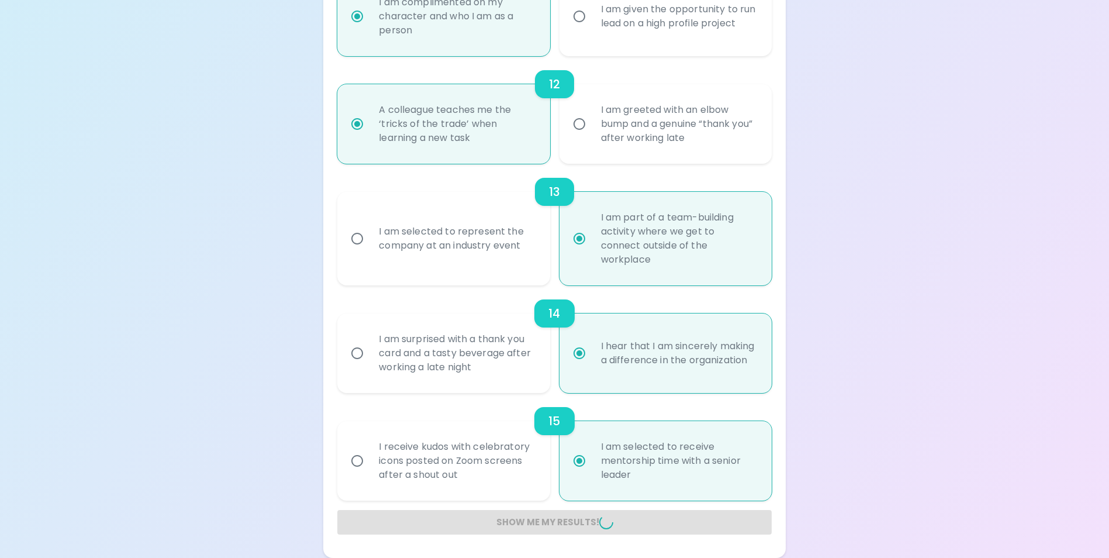
radio input "false"
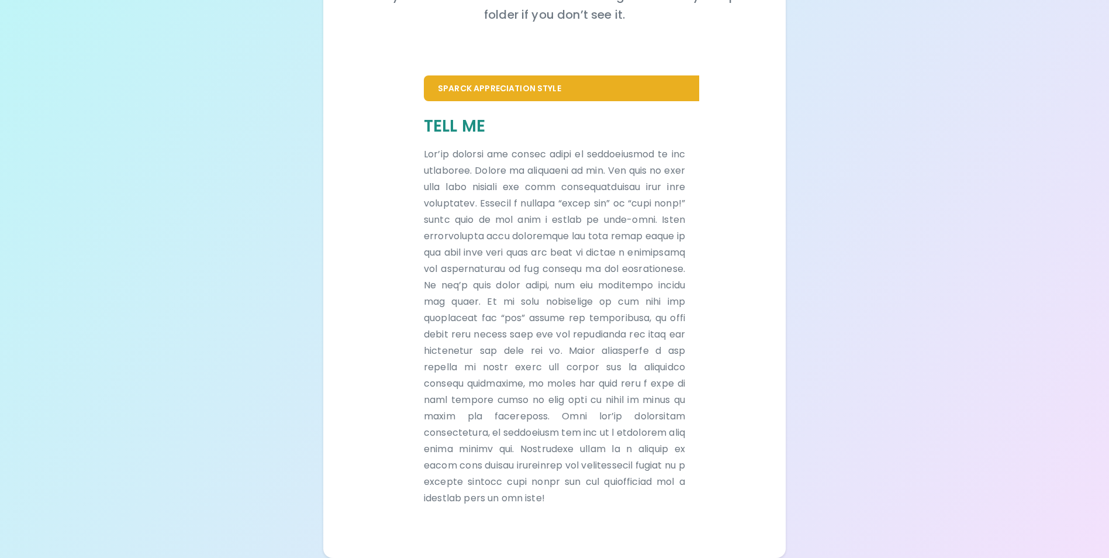
scroll to position [0, 0]
